Goal: Navigation & Orientation: Find specific page/section

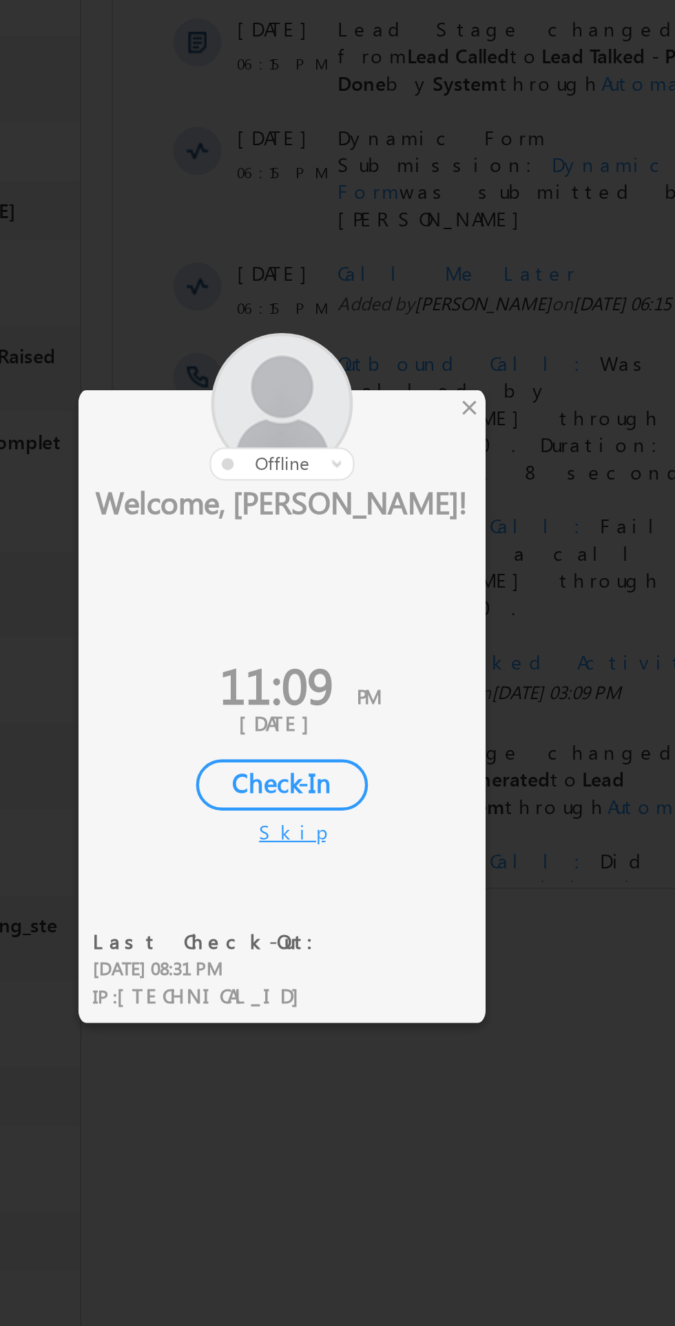
click at [403, 564] on div at bounding box center [312, 564] width 186 height 67
click at [403, 565] on div at bounding box center [312, 564] width 186 height 67
click at [396, 569] on div "×" at bounding box center [397, 565] width 14 height 15
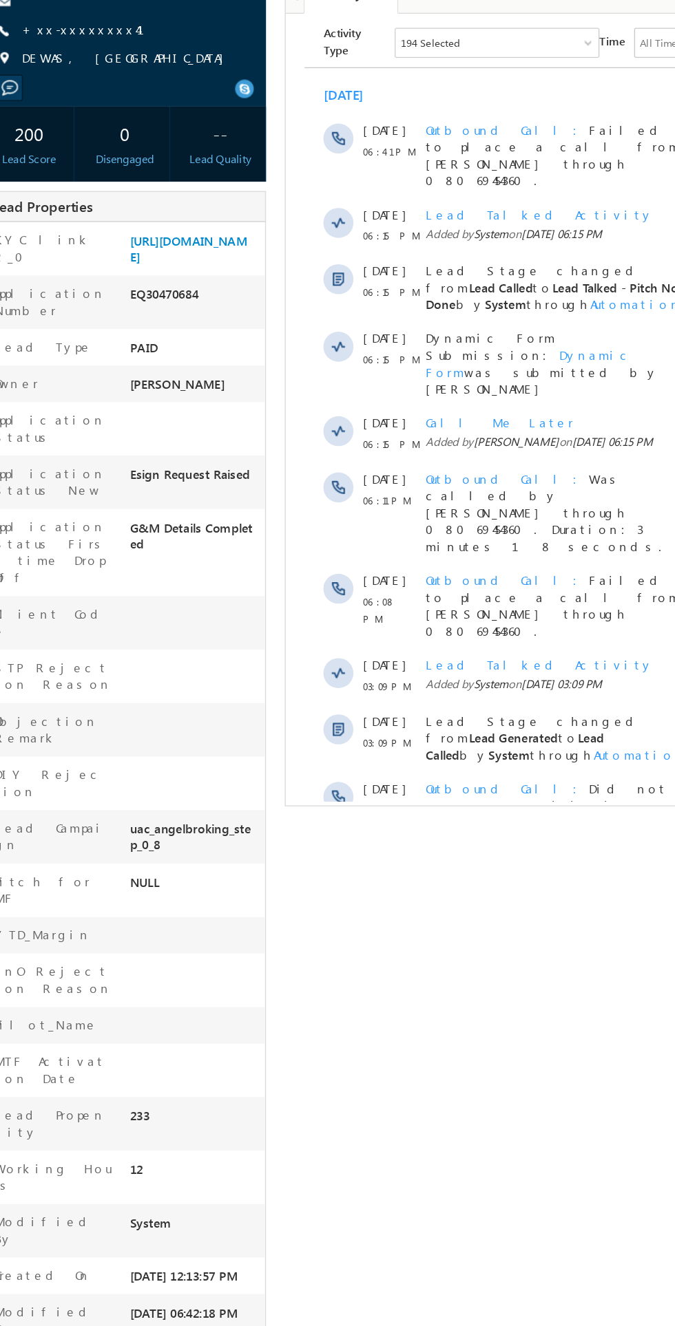
click at [451, 642] on span "Show More" at bounding box center [498, 656] width 384 height 28
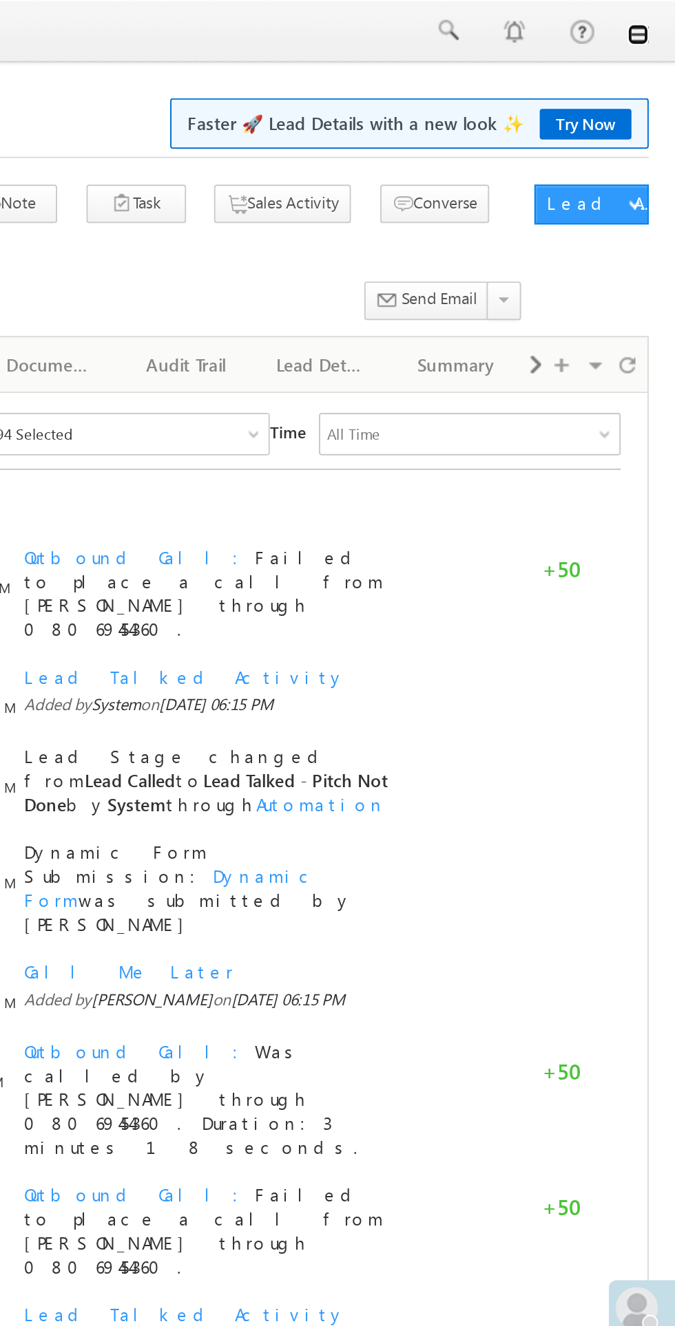
click at [657, 19] on link at bounding box center [655, 17] width 11 height 11
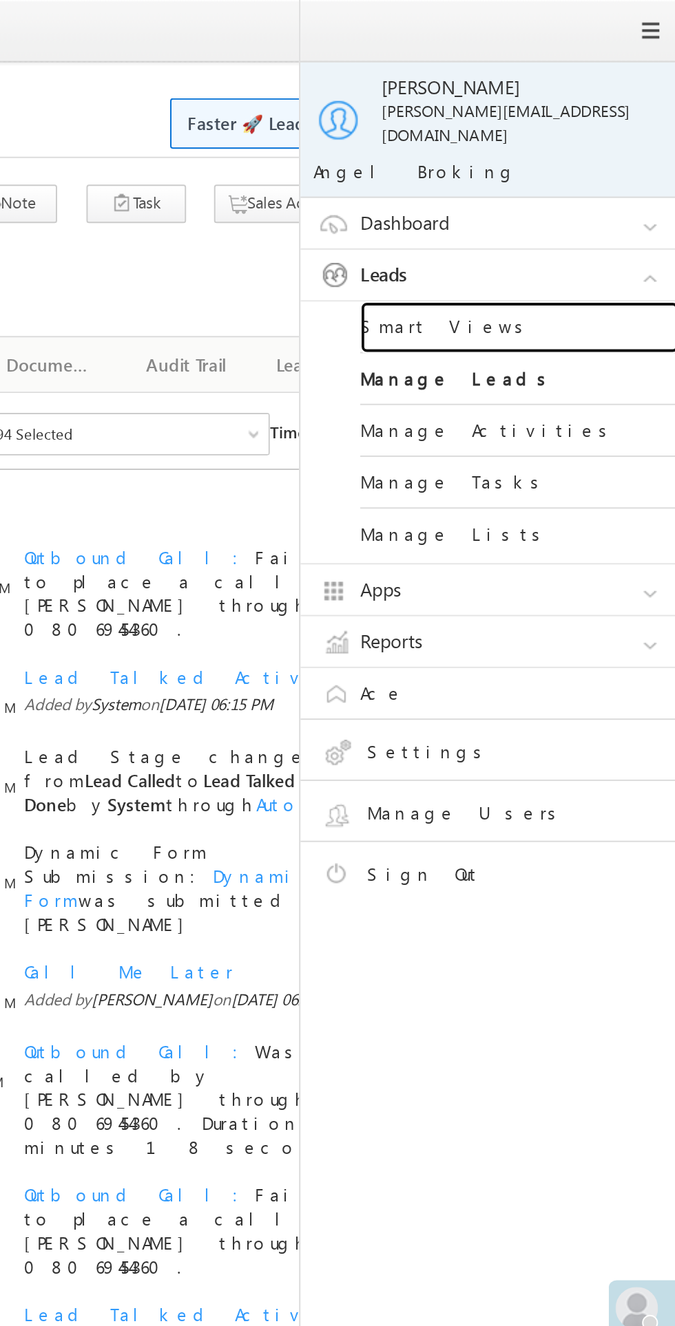
click at [560, 161] on link "Smart Views" at bounding box center [593, 169] width 165 height 27
